Goal: Communication & Community: Share content

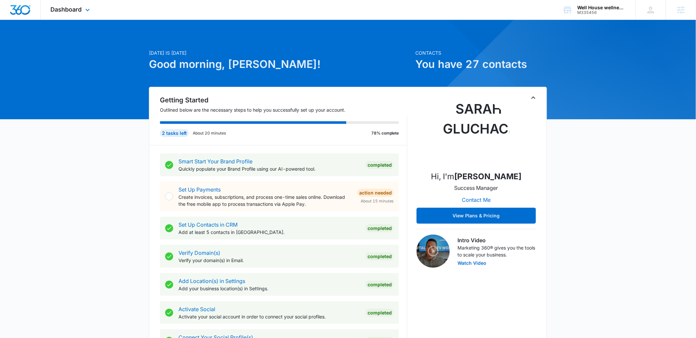
click at [82, 13] on div "Dashboard Apps Reputation Websites Forms CRM Email Social Content Ads Intellige…" at bounding box center [71, 10] width 61 height 20
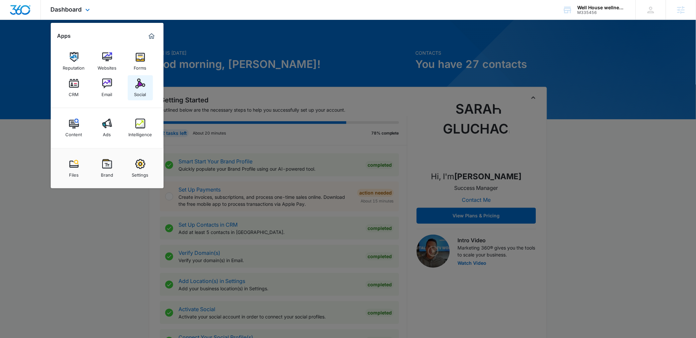
click at [128, 80] on link "Social" at bounding box center [140, 87] width 25 height 25
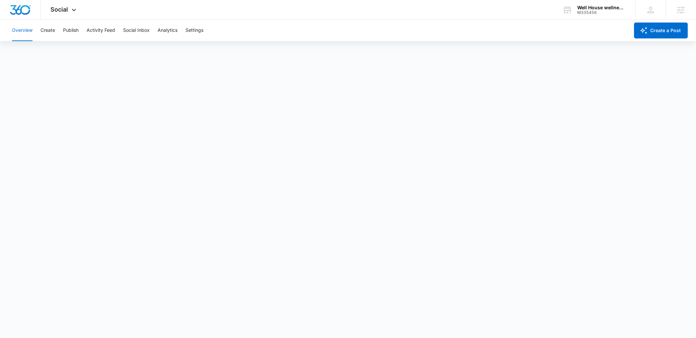
click at [57, 34] on div "Overview Create Publish Activity Feed Social Inbox Analytics Settings" at bounding box center [318, 30] width 621 height 21
click at [53, 33] on button "Create" at bounding box center [47, 30] width 15 height 21
click at [69, 47] on button "Approvals" at bounding box center [65, 50] width 22 height 19
click at [49, 35] on button "Create" at bounding box center [47, 30] width 15 height 21
click at [65, 48] on button "Approvals" at bounding box center [65, 50] width 22 height 19
